Goal: Task Accomplishment & Management: Use online tool/utility

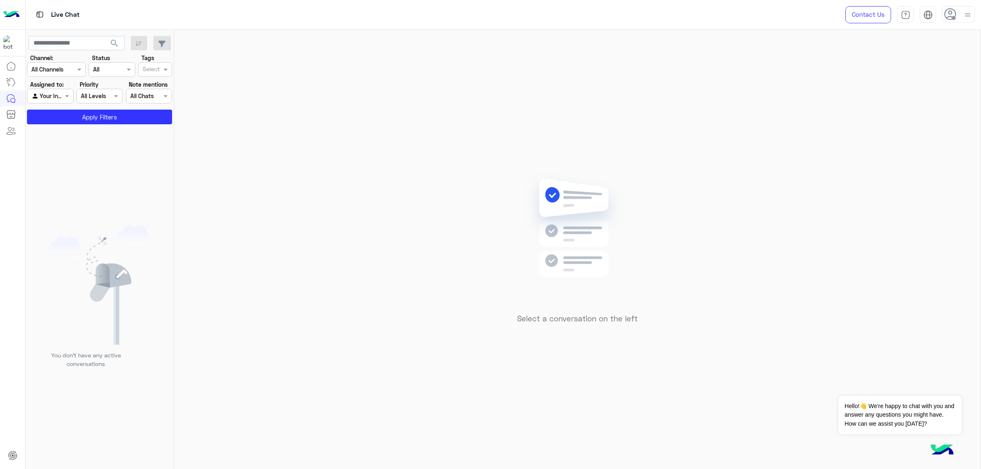
click at [961, 13] on div at bounding box center [959, 14] width 33 height 16
click at [959, 63] on label "Online" at bounding box center [924, 62] width 89 height 15
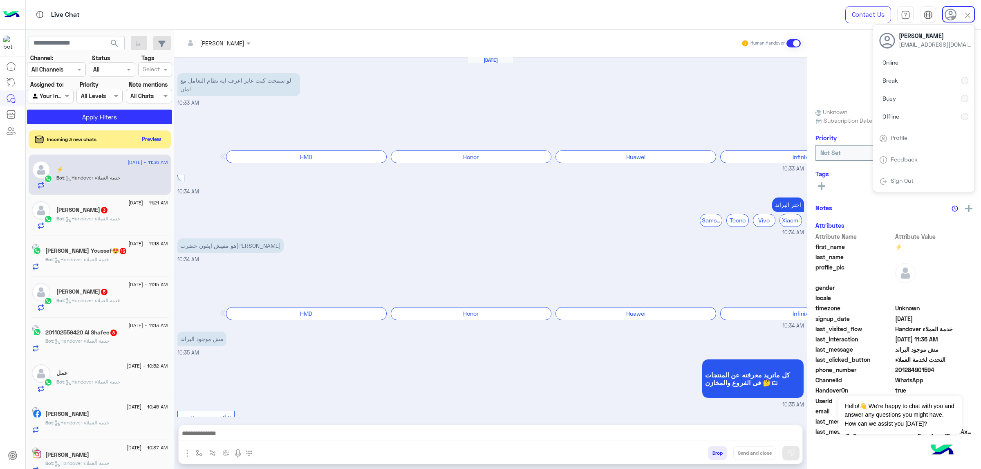
click at [934, 102] on div "Online Break Busy Offline" at bounding box center [923, 91] width 101 height 72
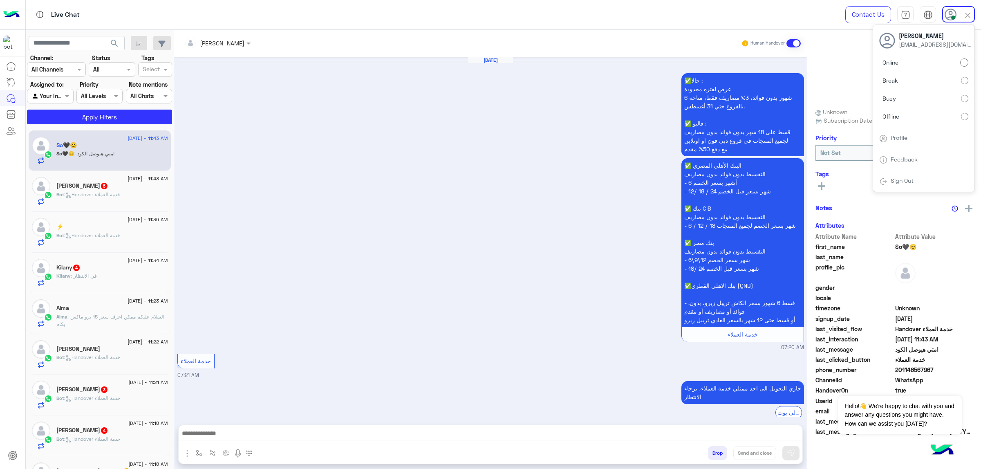
scroll to position [1140, 0]
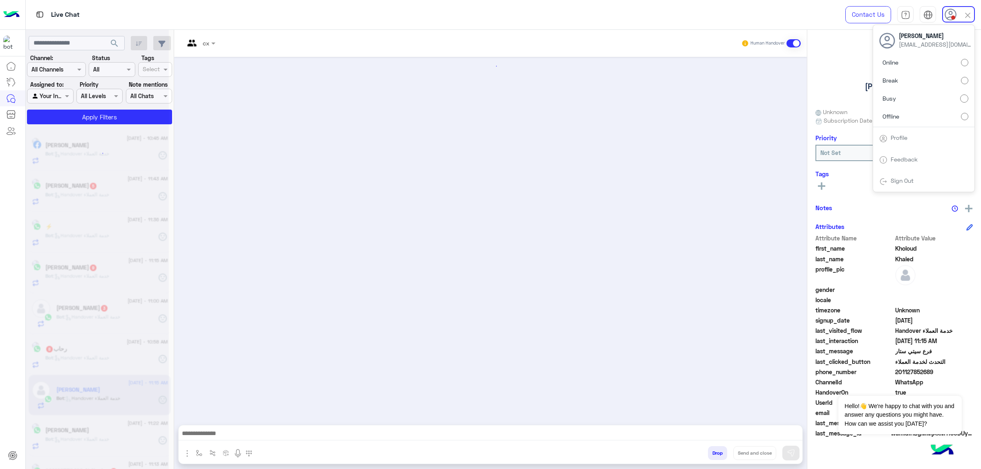
scroll to position [166, 0]
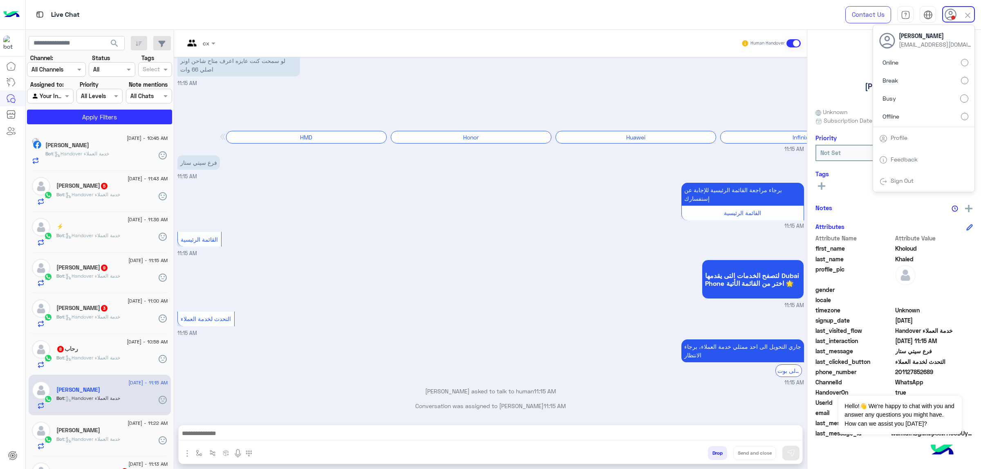
click at [114, 43] on span "search" at bounding box center [115, 43] width 10 height 10
